Goal: Transaction & Acquisition: Subscribe to service/newsletter

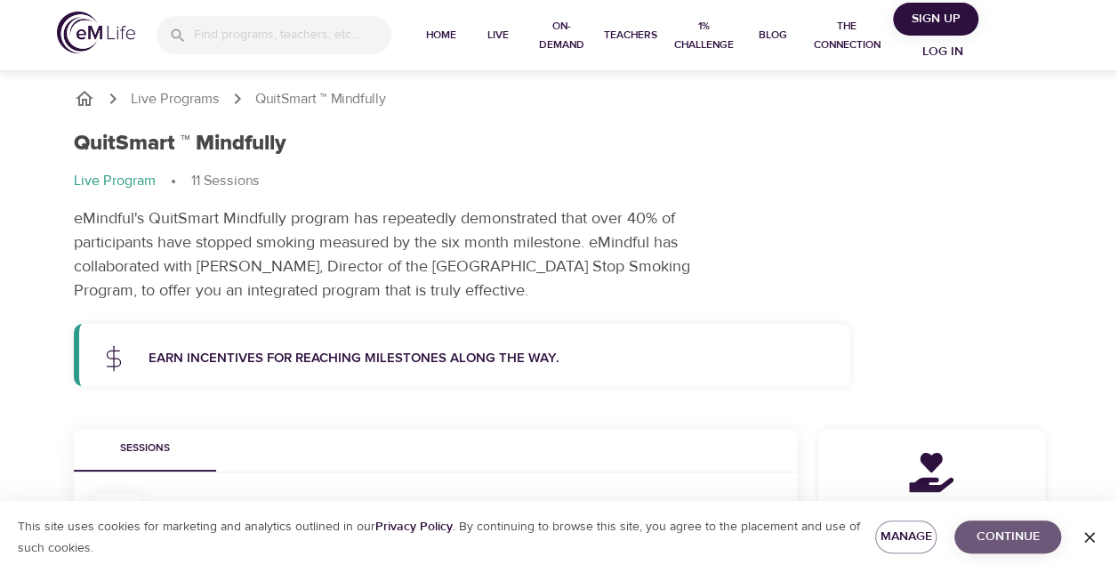
click at [987, 540] on span "Continue" at bounding box center [1008, 537] width 78 height 22
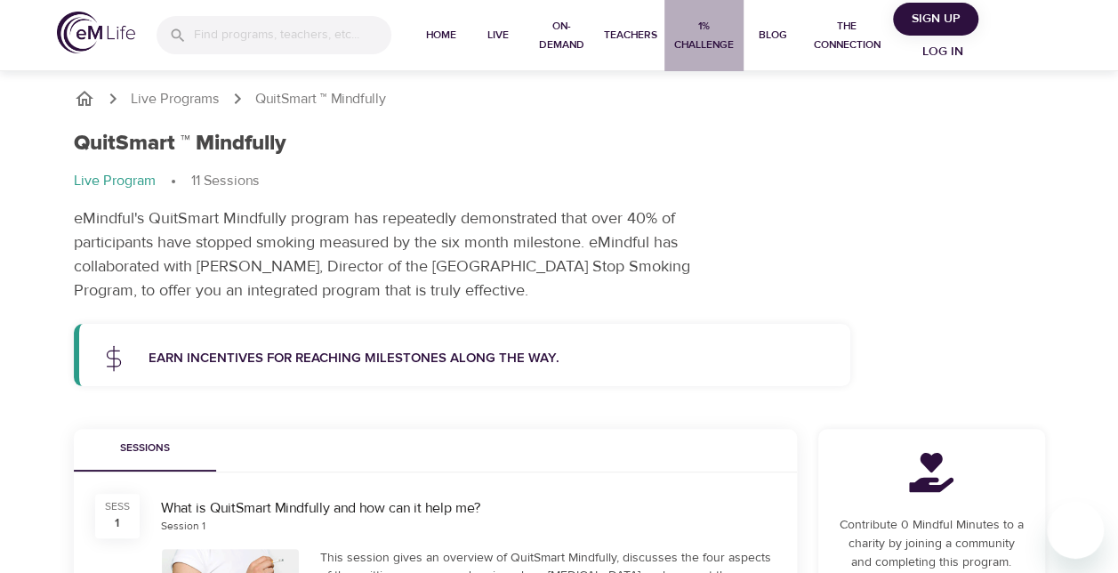
click at [708, 48] on span "1% Challenge" at bounding box center [705, 35] width 66 height 37
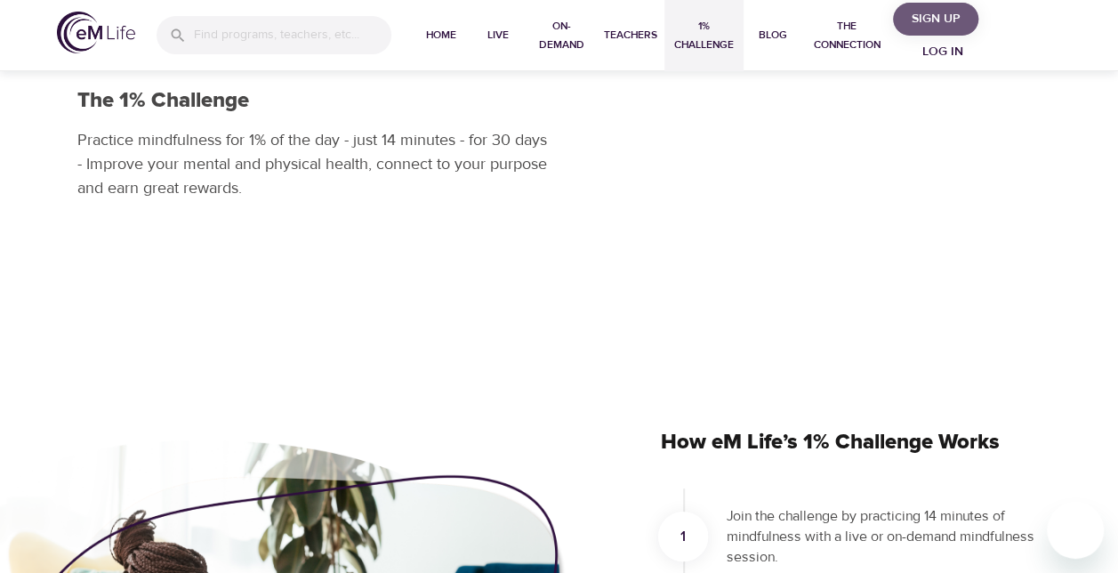
click at [946, 20] on span "Sign Up" at bounding box center [935, 19] width 71 height 22
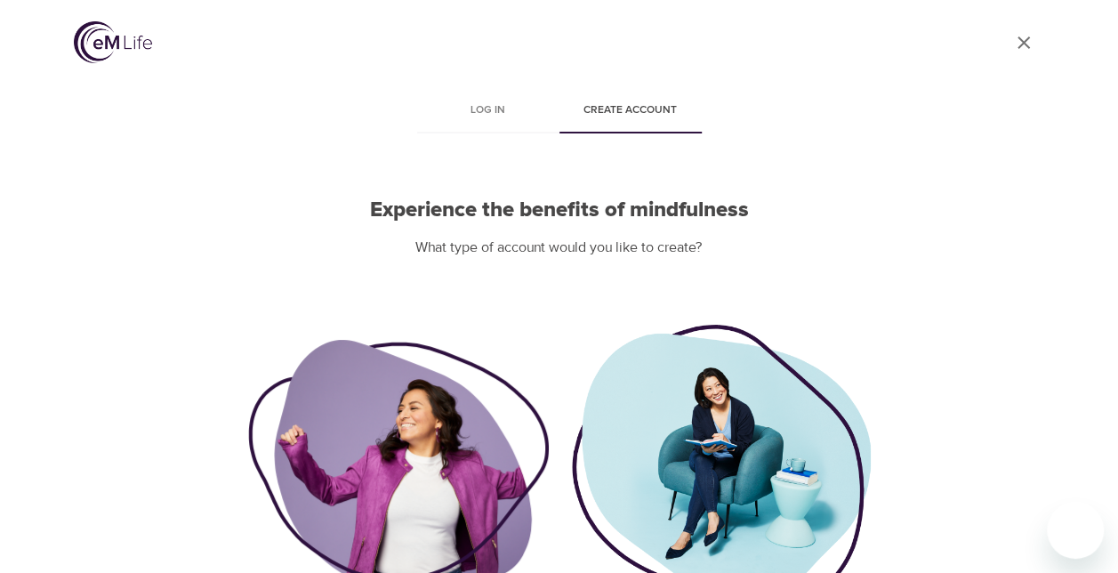
scroll to position [174, 0]
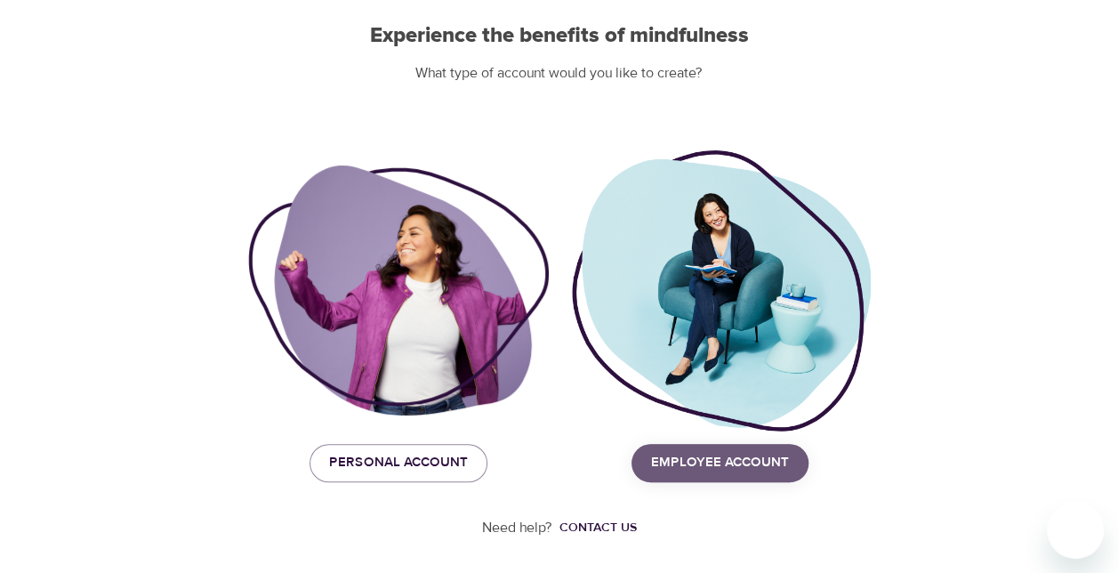
click at [731, 466] on span "Employee Account" at bounding box center [720, 462] width 138 height 23
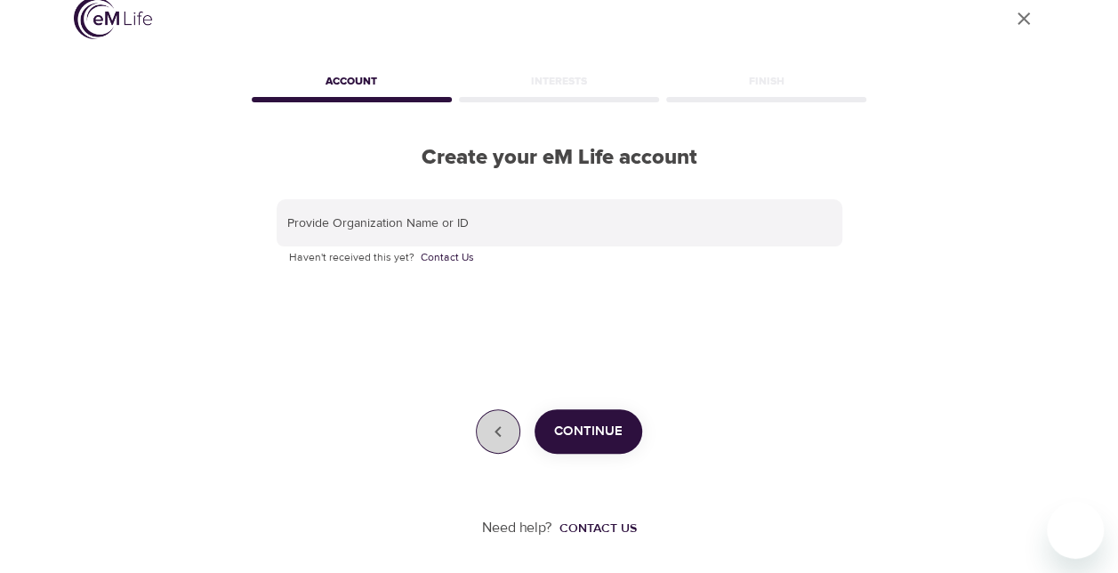
click at [499, 434] on icon "button" at bounding box center [498, 431] width 6 height 11
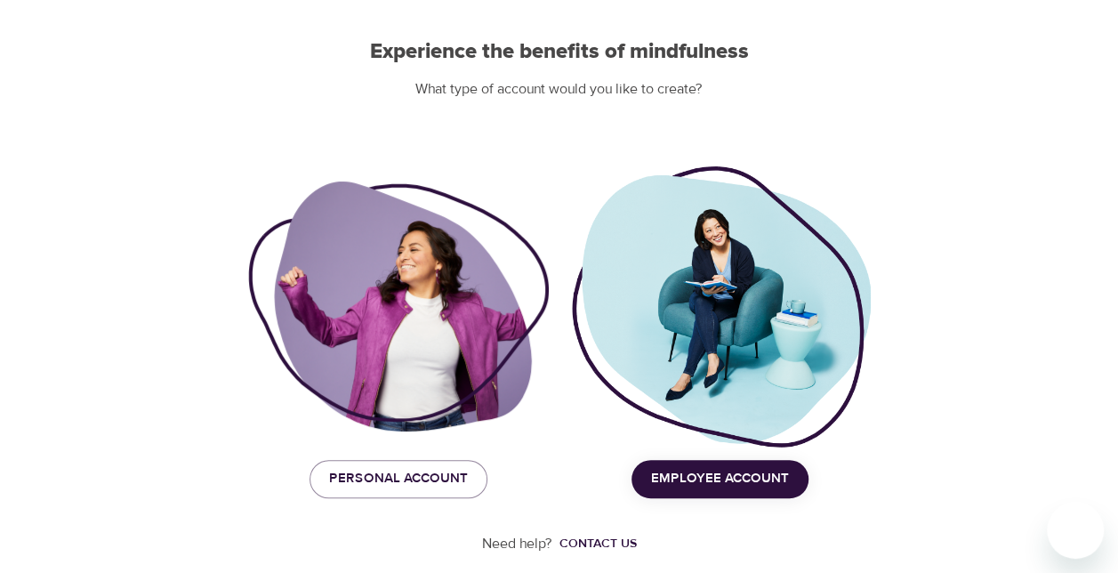
scroll to position [174, 0]
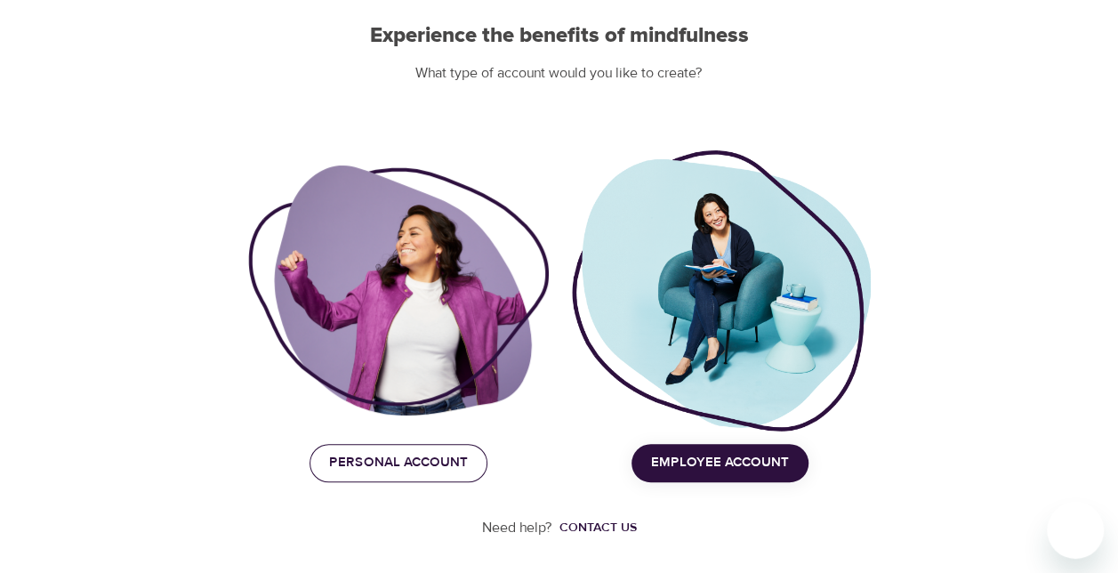
drag, startPoint x: 404, startPoint y: 484, endPoint x: 392, endPoint y: 471, distance: 17.0
click at [392, 399] on div "User Profile Log in Create account Experience the benefits of mindfulness What …" at bounding box center [559, 112] width 1014 height 573
click at [392, 471] on span "Personal Account" at bounding box center [398, 462] width 139 height 23
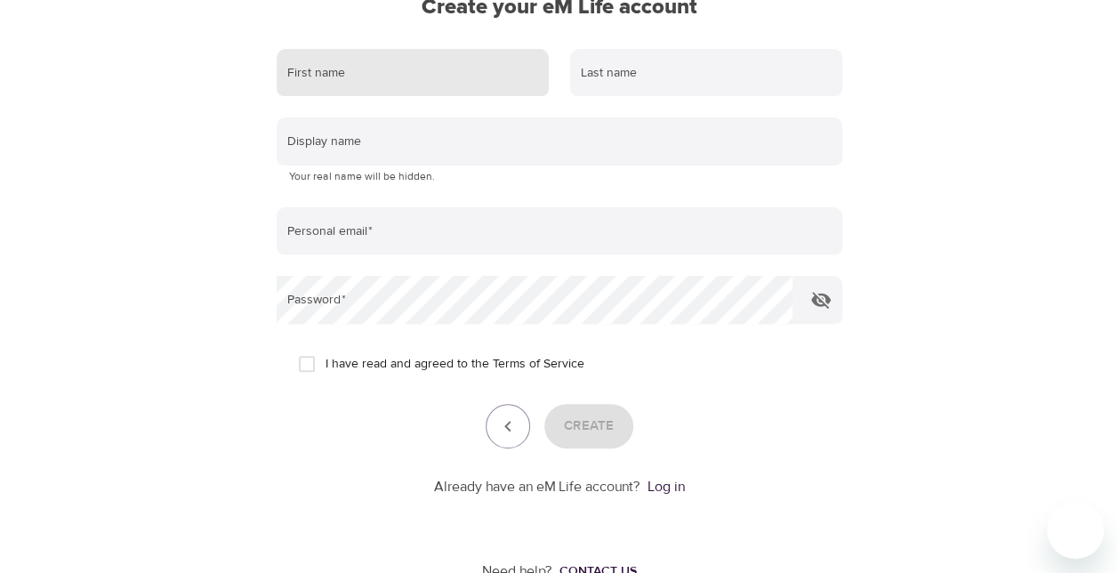
click at [399, 64] on input "text" at bounding box center [413, 73] width 272 height 48
type input "Jennifer"
type input "Miozzo"
type input "JENNIFER.MIOZZO@PURINA.NESTLE.COM"
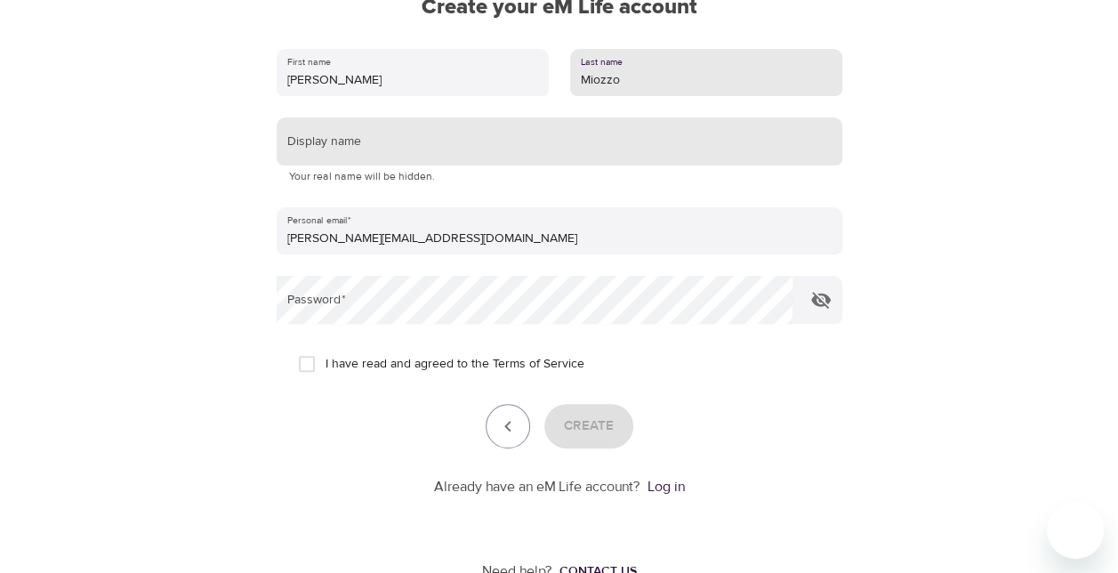
click at [334, 151] on input "text" at bounding box center [560, 141] width 566 height 48
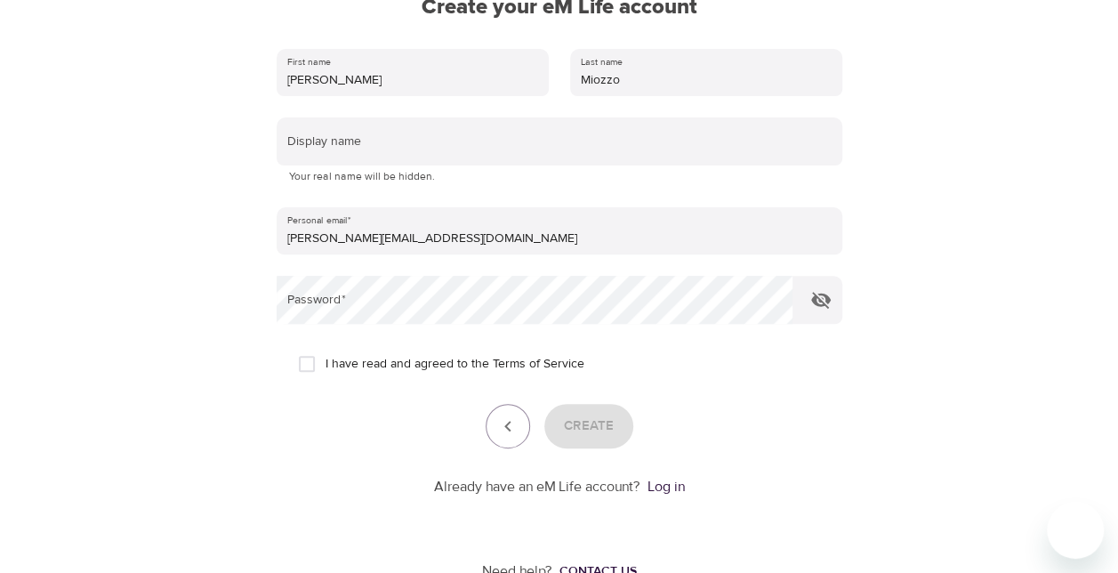
click at [767, 189] on form "First name Jennifer Last name Miozzo Display name Your real name will be hidden…" at bounding box center [560, 267] width 566 height 459
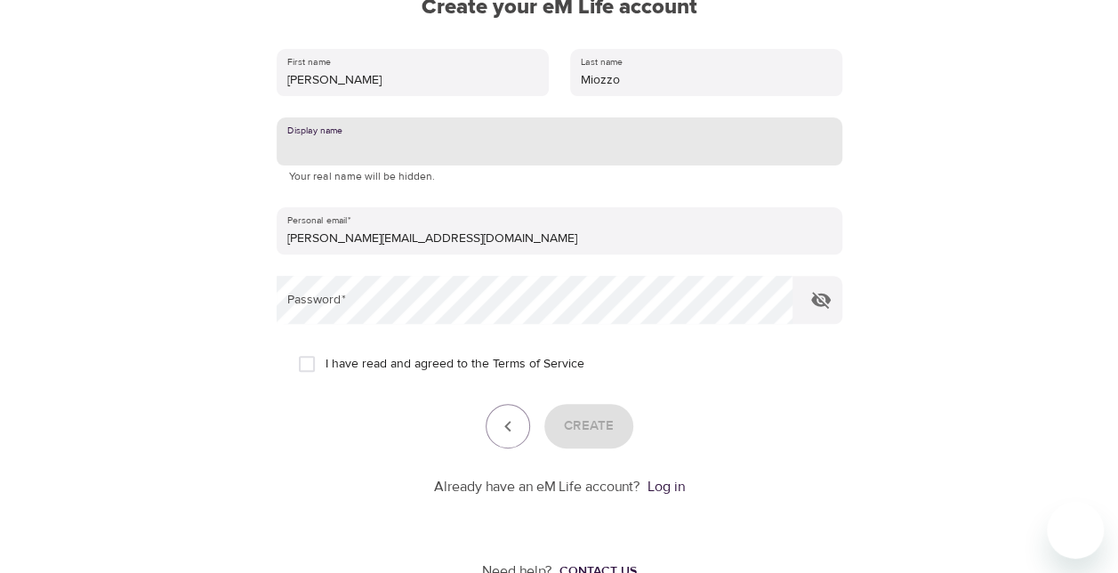
click at [449, 144] on input "text" at bounding box center [560, 141] width 566 height 48
type input "MTL1980"
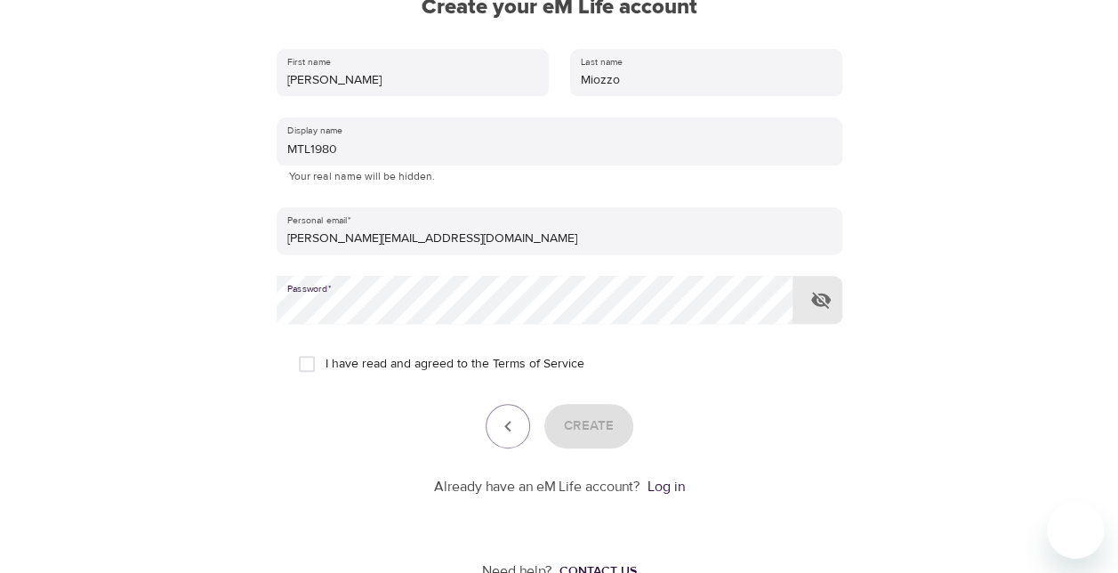
click at [315, 365] on input "I have read and agreed to the Terms of Service" at bounding box center [306, 363] width 37 height 37
checkbox input "true"
click at [632, 448] on form "First name Jennifer Last name Miozzo Display name MTL1980 Your real name will b…" at bounding box center [560, 267] width 566 height 459
click at [589, 421] on span "Create" at bounding box center [589, 426] width 50 height 23
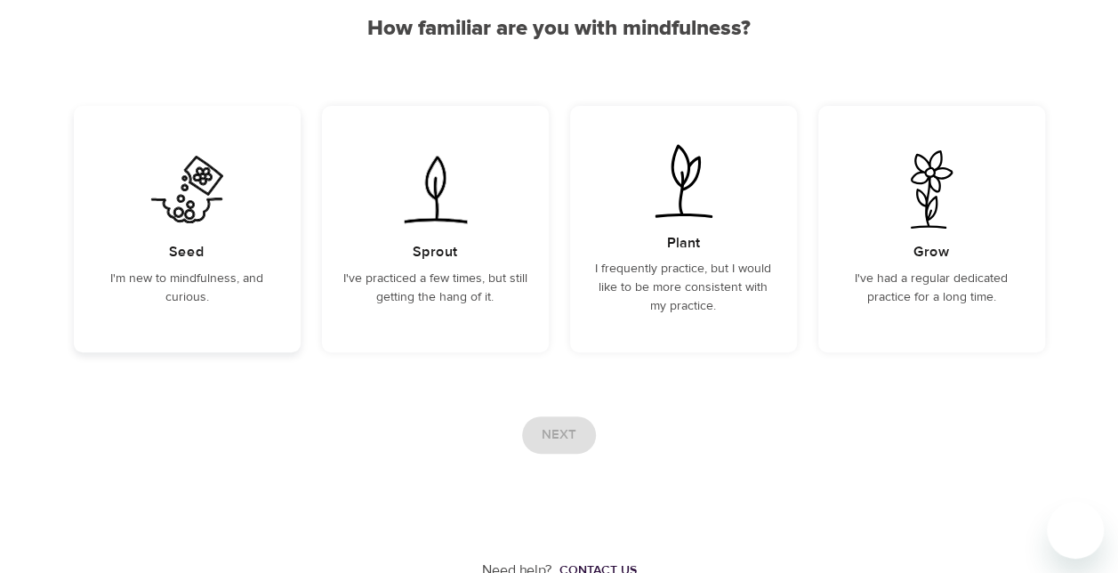
click at [212, 228] on img at bounding box center [187, 189] width 90 height 78
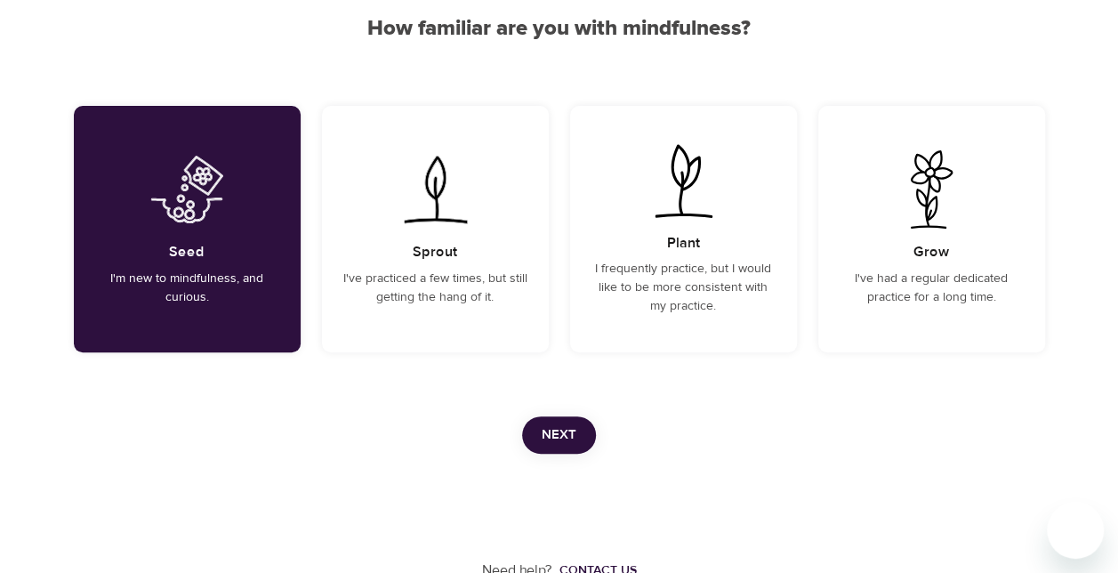
click at [555, 438] on span "Next" at bounding box center [559, 434] width 35 height 23
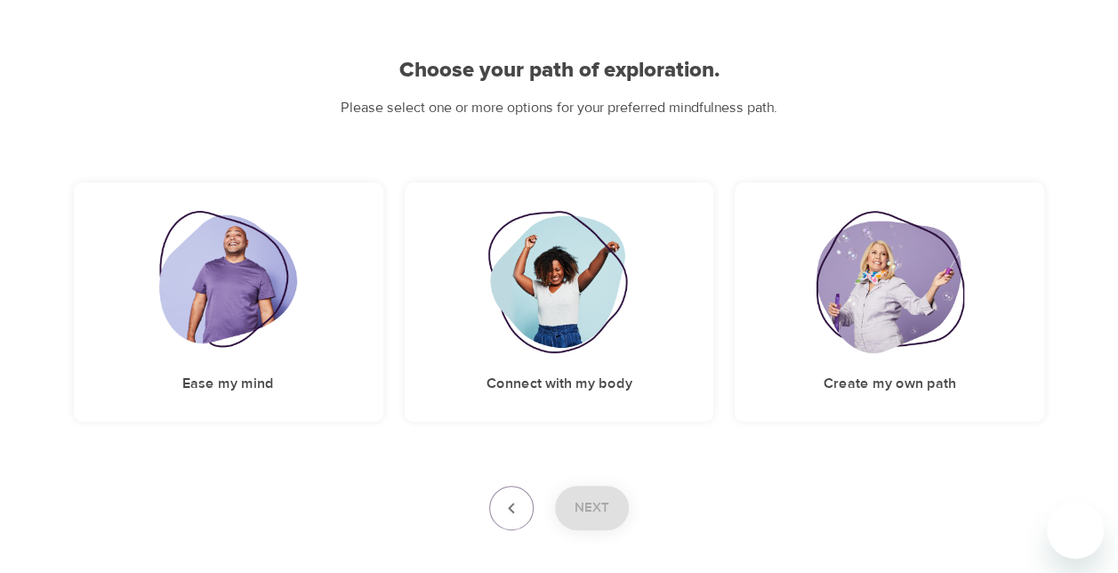
scroll to position [132, 0]
click at [263, 306] on img at bounding box center [228, 283] width 138 height 142
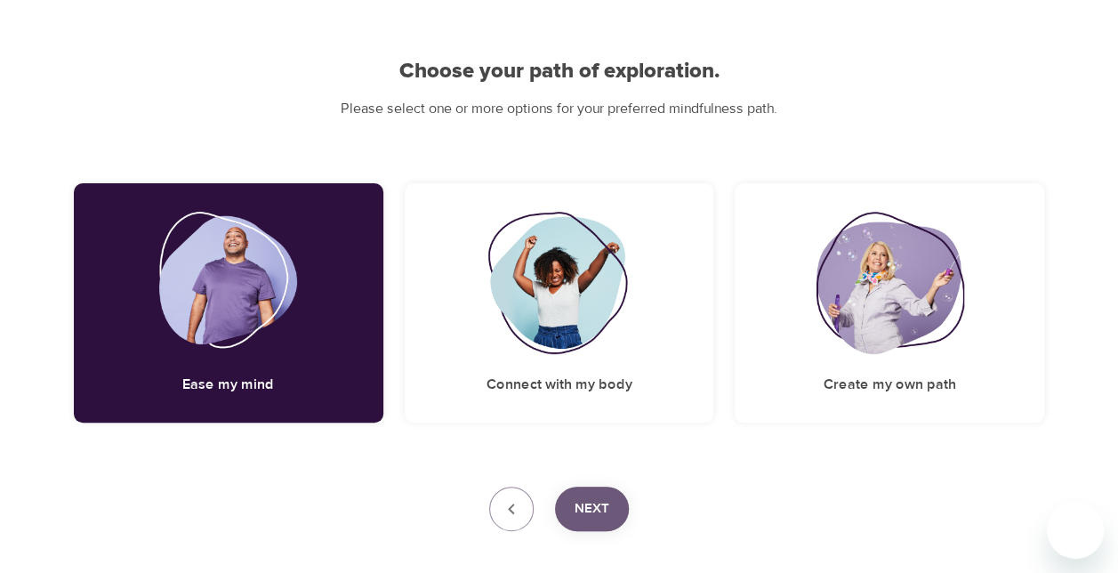
click at [608, 517] on button "Next" at bounding box center [592, 509] width 74 height 44
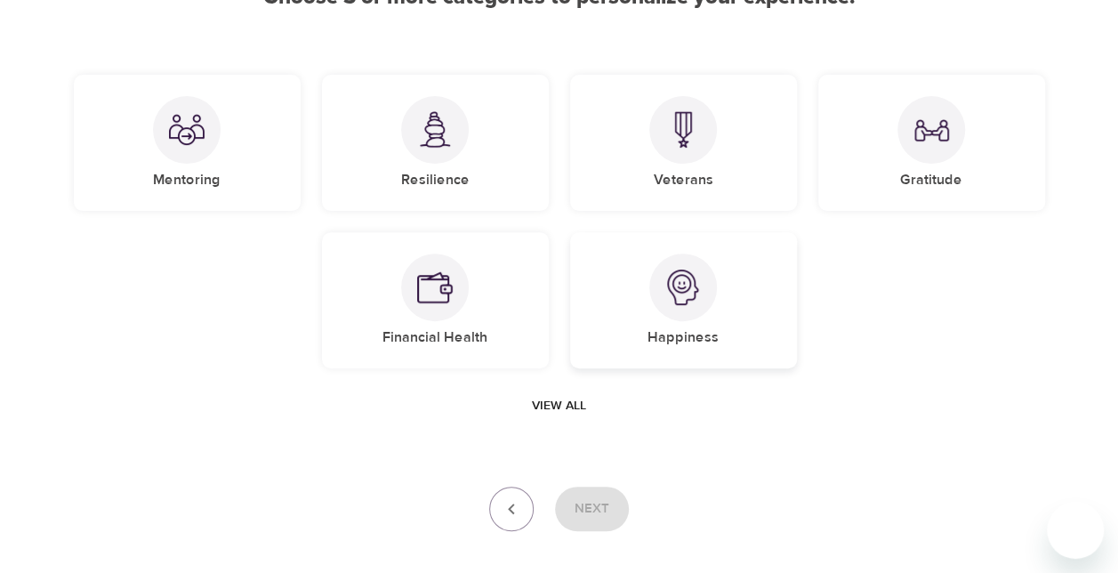
click at [713, 283] on div at bounding box center [683, 288] width 68 height 68
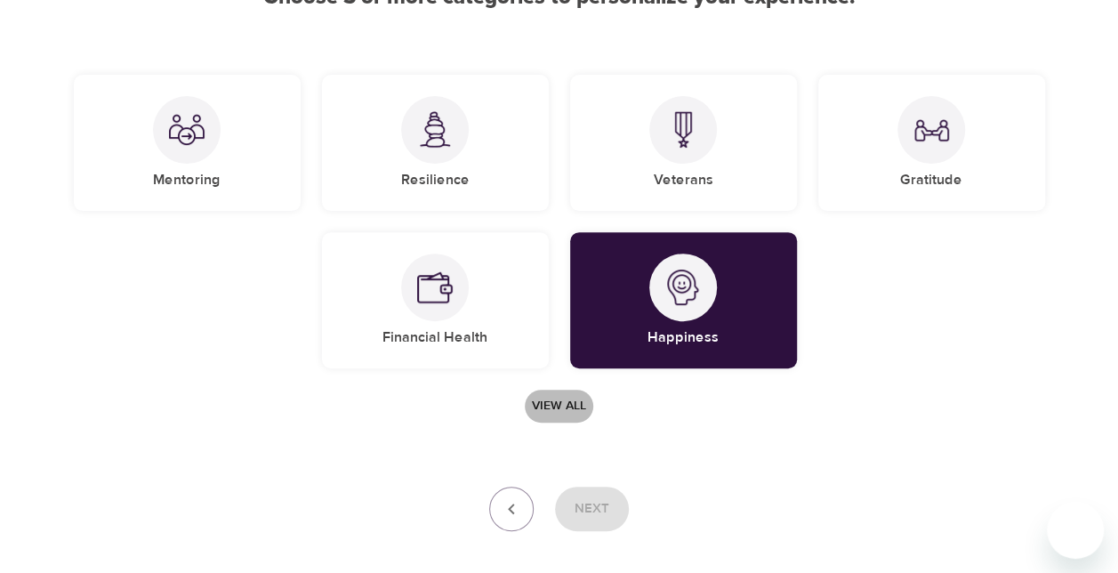
click at [557, 414] on span "View all" at bounding box center [559, 406] width 54 height 22
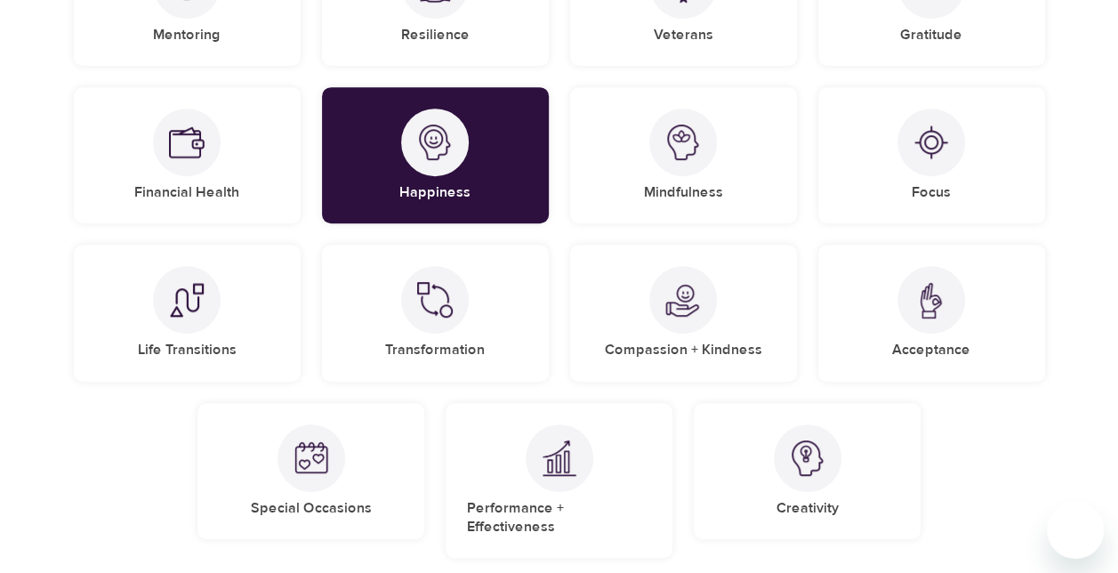
scroll to position [348, 0]
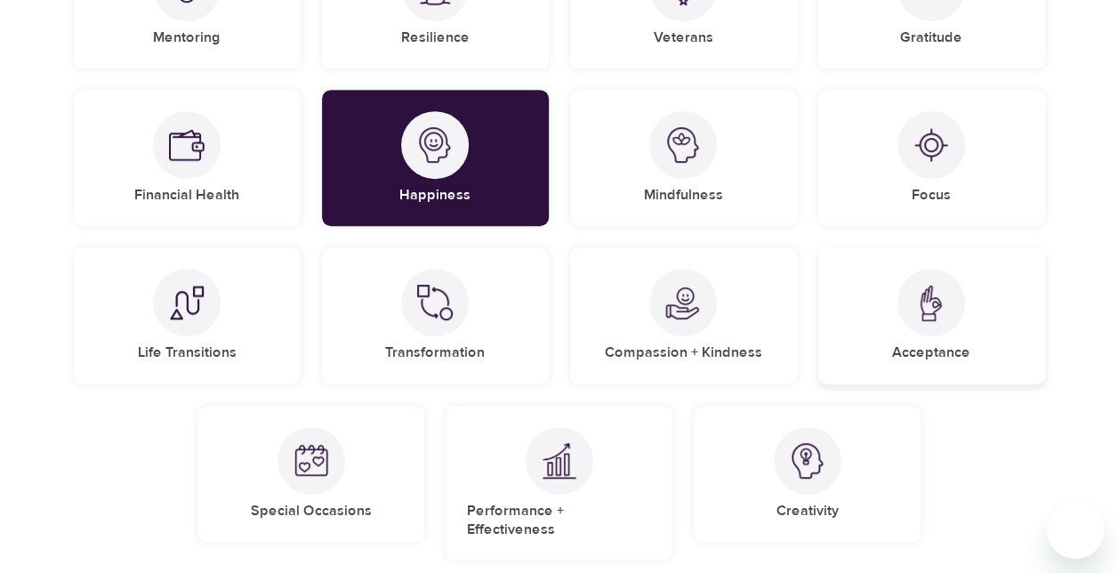
click at [940, 331] on div at bounding box center [932, 303] width 68 height 68
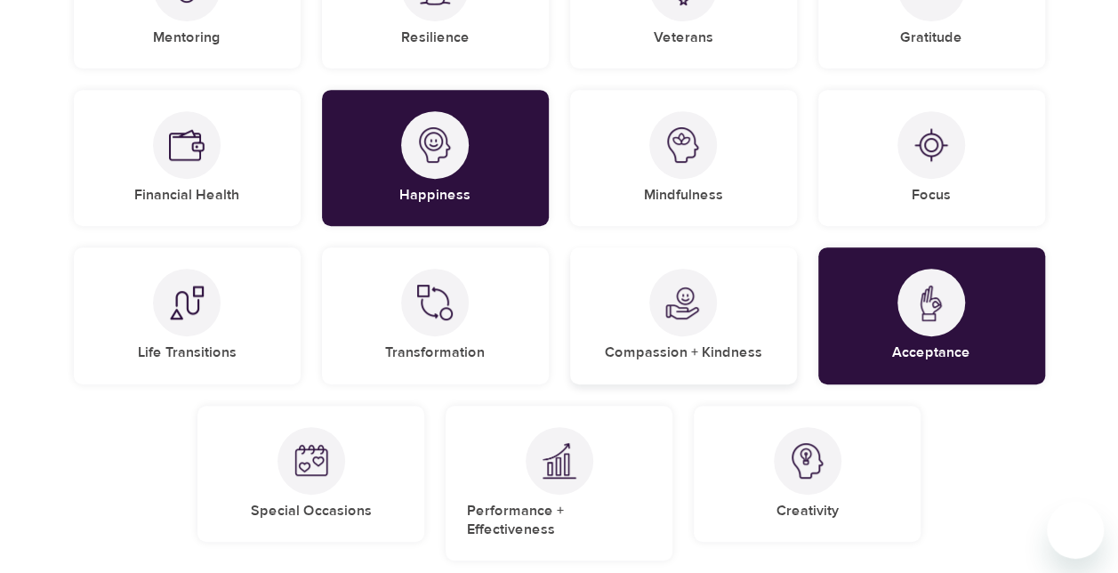
click at [727, 338] on div "Compassion + Kindness" at bounding box center [683, 315] width 227 height 136
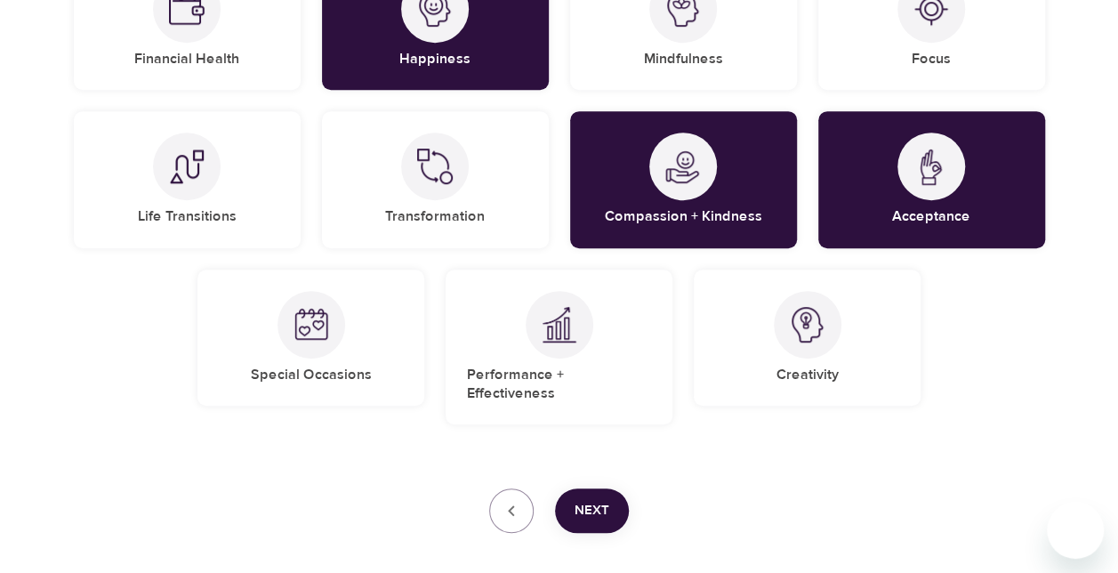
scroll to position [552, 0]
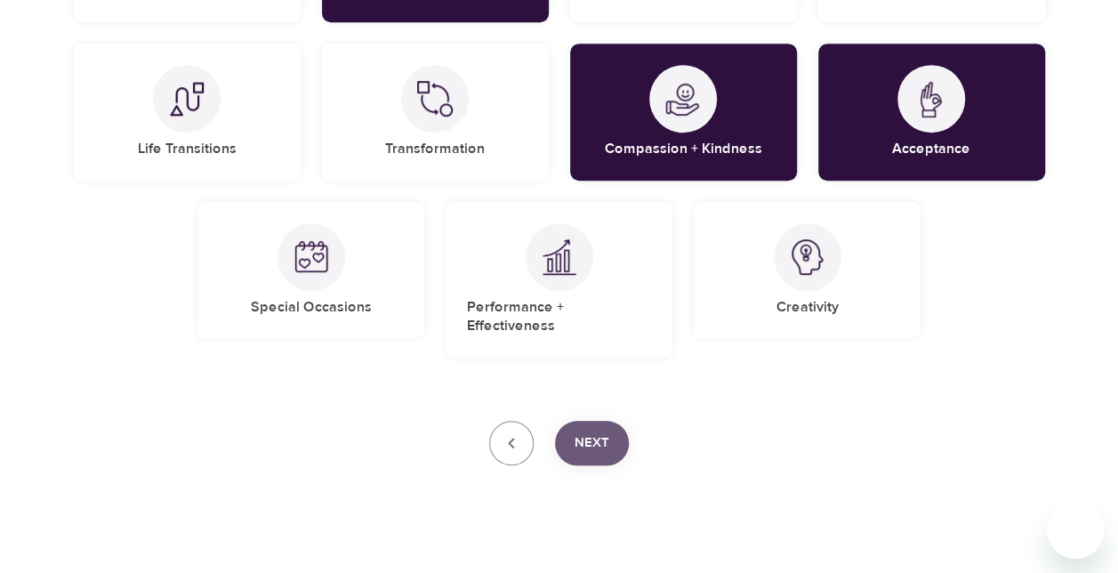
click at [592, 440] on button "Next" at bounding box center [592, 443] width 74 height 44
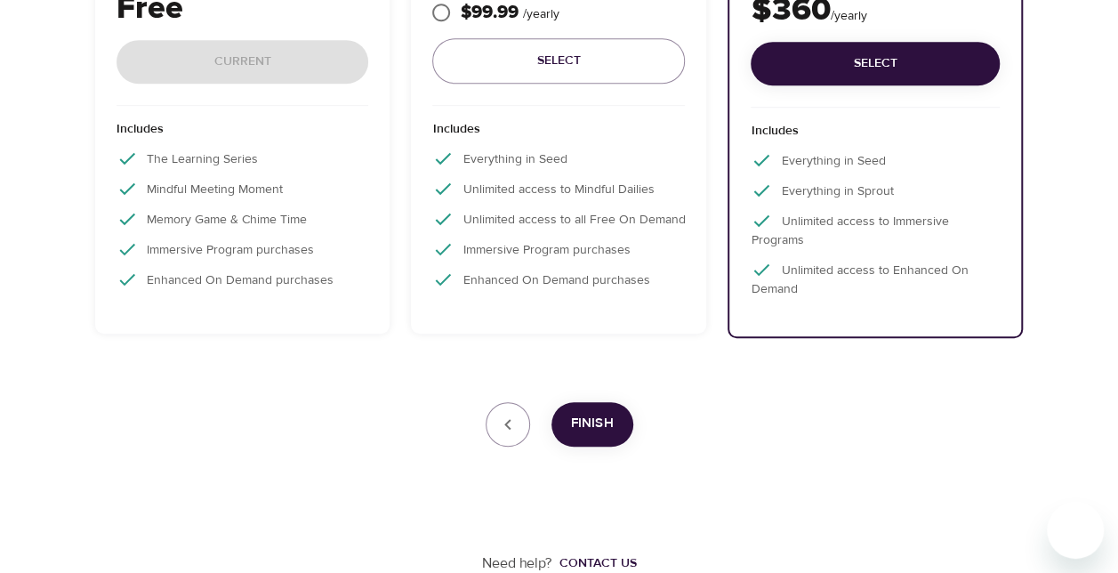
scroll to position [452, 0]
